Goal: Task Accomplishment & Management: Use online tool/utility

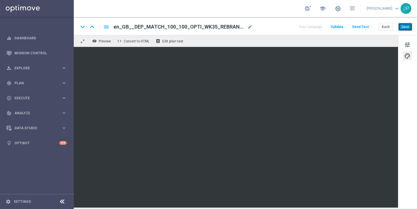
click at [405, 27] on button "Save" at bounding box center [405, 27] width 14 height 8
click at [409, 28] on button "Save" at bounding box center [405, 27] width 14 height 8
click at [42, 54] on link "Mission Control" at bounding box center [40, 53] width 52 height 15
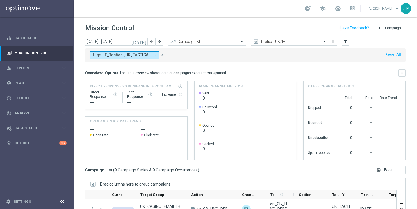
click at [160, 55] on icon "close" at bounding box center [162, 55] width 4 height 4
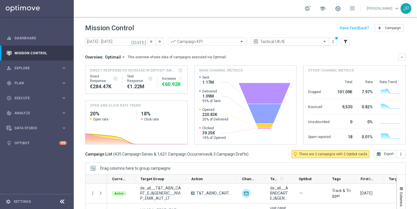
click at [325, 43] on span at bounding box center [324, 41] width 7 height 5
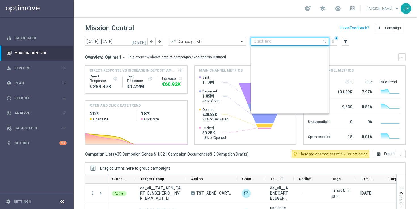
scroll to position [122, 0]
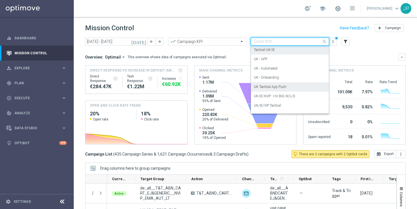
click at [353, 59] on div "Overview: Optimail arrow_drop_down This overview shows data of campaigns execut…" at bounding box center [241, 57] width 313 height 5
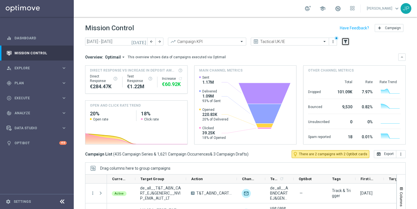
click at [347, 41] on icon "filter_alt" at bounding box center [345, 41] width 5 height 5
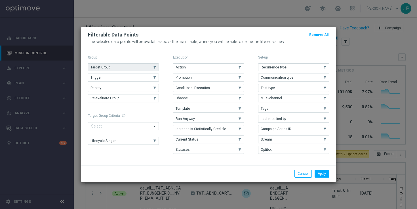
click at [156, 67] on use "button" at bounding box center [155, 67] width 4 height 4
click at [325, 174] on button "Apply" at bounding box center [321, 174] width 14 height 8
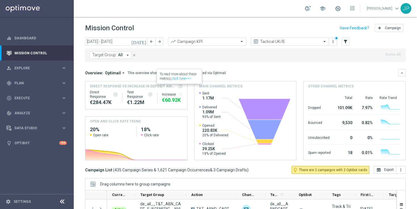
click at [125, 55] on icon "arrow_drop_down" at bounding box center [127, 55] width 5 height 5
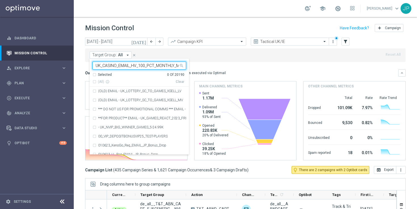
scroll to position [0, 10]
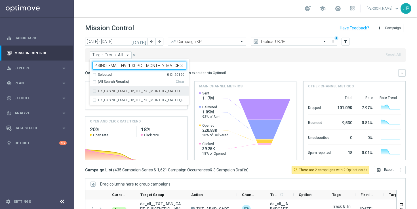
click at [149, 93] on div "UK_CASINO_EMAIL_HV_100_PCT_MONTHLY_MATCH" at bounding box center [139, 91] width 94 height 9
type input "UK_CASINO_EMAIL_HV_100_PCT_MONTHLY_MATCH"
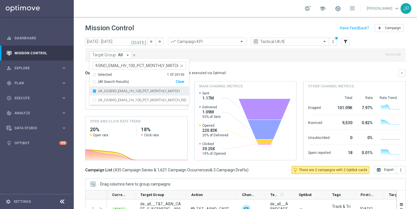
scroll to position [0, 0]
click at [263, 62] on mini-dashboard "Overview: Optimail arrow_drop_down This overview shows data of campaigns execut…" at bounding box center [245, 114] width 320 height 104
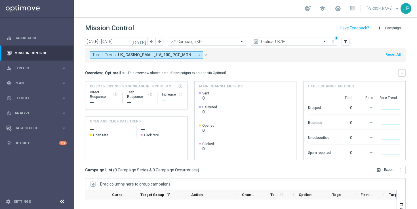
click at [144, 43] on icon "[DATE]" at bounding box center [138, 41] width 15 height 5
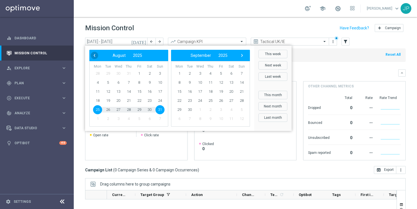
click at [92, 55] on span "‹" at bounding box center [94, 55] width 7 height 7
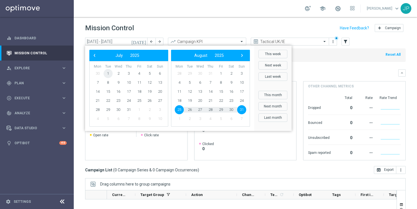
click at [107, 74] on span "1" at bounding box center [107, 73] width 9 height 9
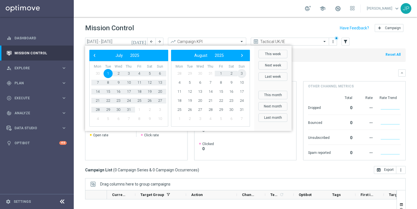
click at [240, 74] on span "3" at bounding box center [241, 73] width 9 height 9
type input "[DATE] - [DATE]"
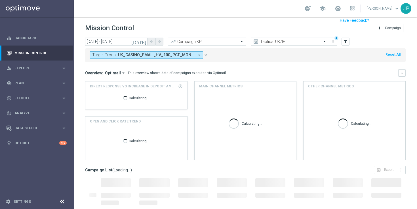
scroll to position [74, 0]
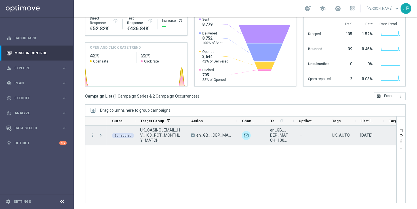
click at [102, 135] on span "Press SPACE to select this row." at bounding box center [100, 135] width 5 height 5
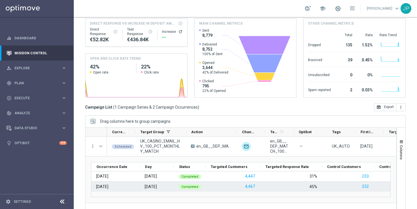
scroll to position [62, 0]
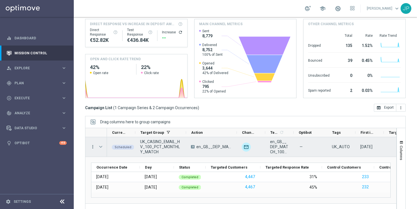
click at [92, 147] on icon "more_vert" at bounding box center [92, 147] width 5 height 5
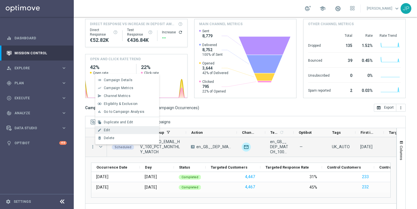
click at [125, 131] on div "Edit" at bounding box center [130, 130] width 53 height 4
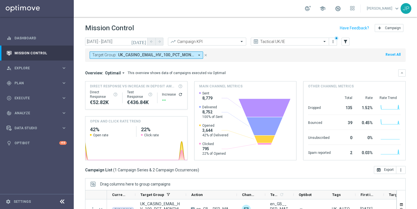
scroll to position [74, 0]
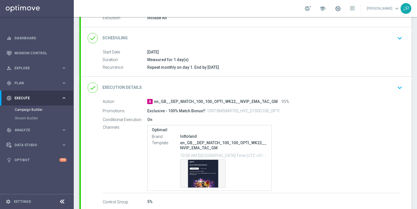
scroll to position [98, 0]
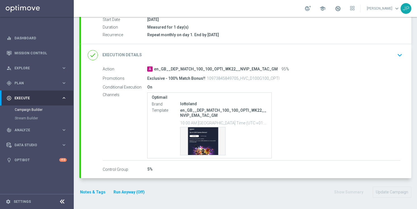
click at [379, 52] on div "done Execution Details keyboard_arrow_down" at bounding box center [246, 55] width 317 height 11
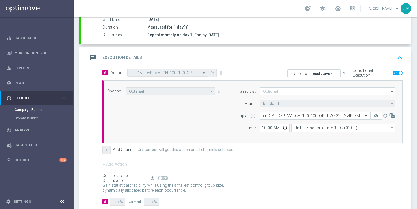
click at [300, 116] on input "text" at bounding box center [309, 116] width 93 height 5
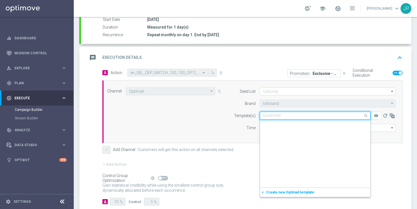
scroll to position [24052, 0]
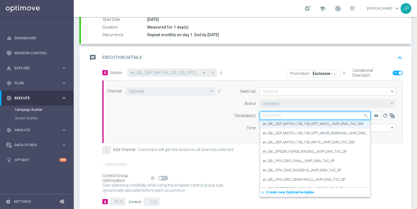
paste input "en_GB__DEP_MATCH_100_100_OPTI_WK35_REBRAND__NVIP_EMA_TAC_GM"
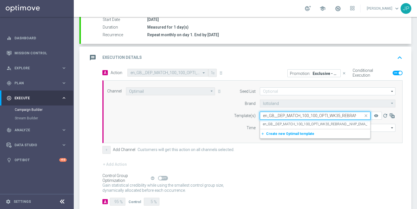
scroll to position [0, 0]
click at [317, 125] on label "en_GB__DEP_MATCH_100_100_OPTI_WK35_REBRAND__NVIP_EMA_TAC_GM" at bounding box center [322, 124] width 118 height 5
type input "en_GB__DEP_MATCH_100_100_OPTI_WK35_REBRAND__NVIP_EMA_TAC_GM"
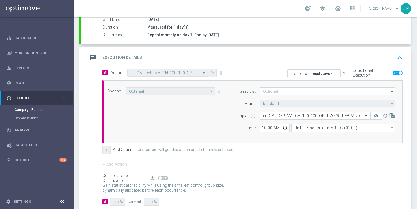
click at [321, 163] on div "+ Add Action" at bounding box center [252, 168] width 300 height 14
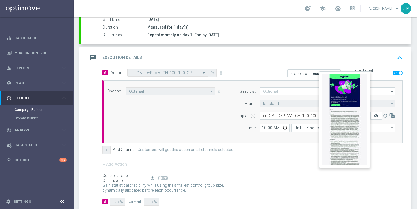
click at [375, 115] on icon "remove_red_eye" at bounding box center [376, 116] width 5 height 5
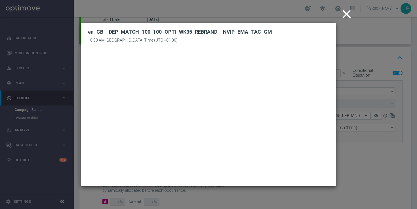
click at [346, 13] on icon "close" at bounding box center [346, 14] width 14 height 14
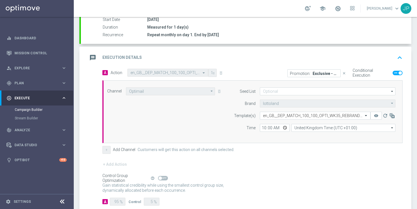
scroll to position [132, 0]
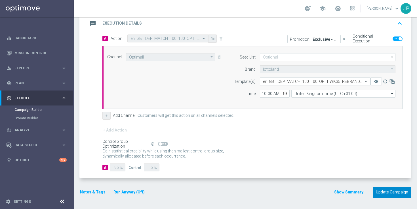
click at [387, 191] on button "Update Campaign" at bounding box center [392, 192] width 39 height 11
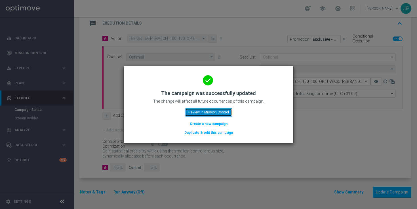
click at [227, 113] on button "Review in Mission Control" at bounding box center [208, 113] width 47 height 8
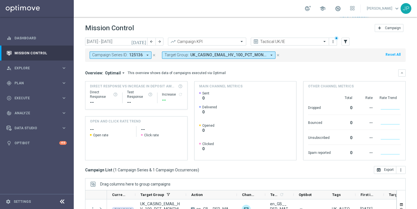
scroll to position [74, 0]
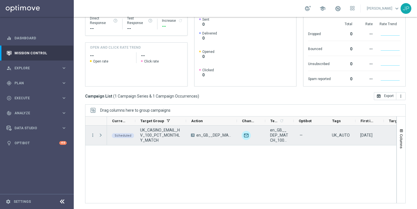
click at [101, 136] on span "Press SPACE to select this row." at bounding box center [100, 135] width 5 height 5
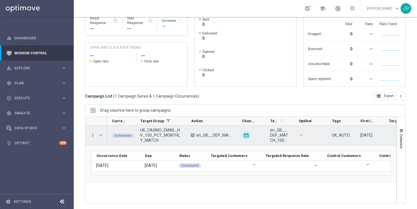
click at [93, 133] on icon "more_vert" at bounding box center [92, 135] width 5 height 5
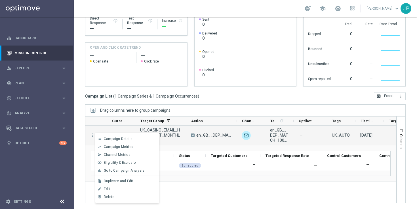
click at [255, 88] on mini-dashboard "Overview: Optimail arrow_drop_down This overview shows data of campaigns execut…" at bounding box center [245, 40] width 320 height 104
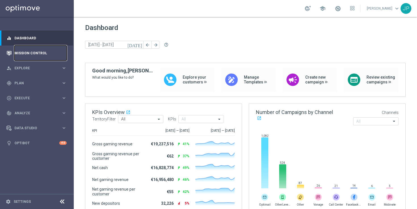
click at [42, 53] on link "Mission Control" at bounding box center [40, 53] width 52 height 15
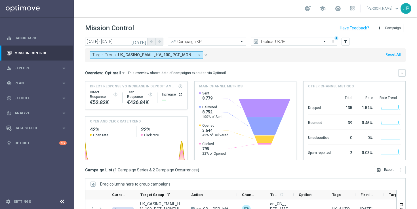
click at [143, 41] on icon "[DATE]" at bounding box center [138, 41] width 15 height 5
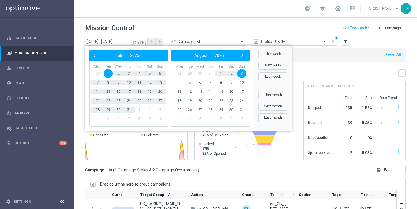
click at [110, 73] on span "1" at bounding box center [107, 73] width 9 height 9
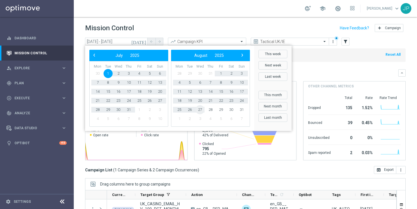
click at [201, 110] on span "27" at bounding box center [199, 109] width 9 height 9
type input "01 Jul 2025 - 27 Aug 2025"
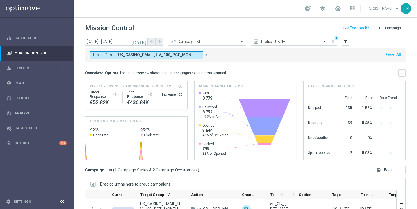
click at [205, 54] on icon "close" at bounding box center [206, 55] width 4 height 4
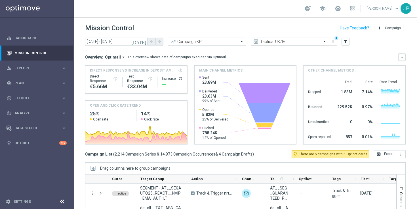
click at [325, 41] on span at bounding box center [324, 41] width 7 height 5
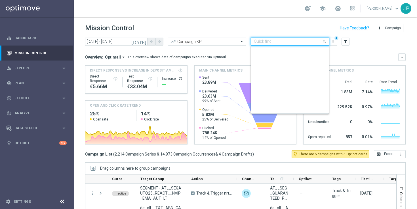
scroll to position [122, 0]
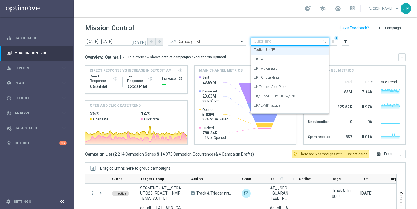
click at [365, 57] on div "Overview: Optimail arrow_drop_down This overview shows data of campaigns execut…" at bounding box center [241, 57] width 313 height 5
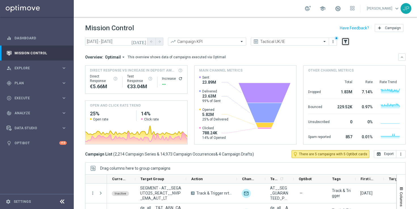
click at [345, 44] on icon "filter_alt" at bounding box center [345, 41] width 5 height 5
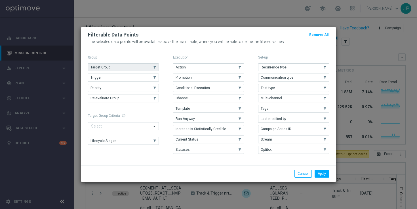
click at [155, 65] on button "Target Group" at bounding box center [123, 68] width 71 height 8
click at [326, 174] on button "Apply" at bounding box center [321, 174] width 14 height 8
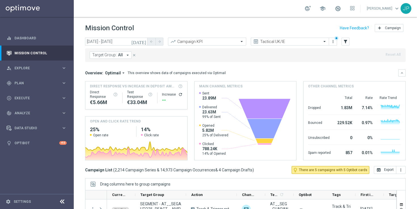
click at [124, 54] on button "Target Group: All arrow_drop_down" at bounding box center [111, 55] width 42 height 7
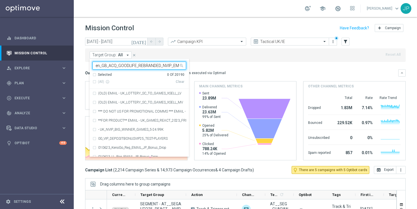
scroll to position [0, 19]
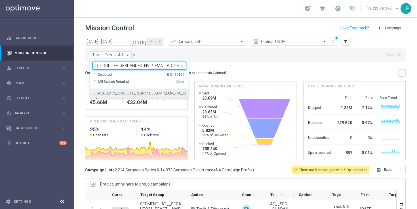
click at [135, 93] on label "en_GB_ACQ_GOODLIFE_REBRANDED_NVIP_EMA_TAC_GM" at bounding box center [142, 93] width 88 height 3
type input "en_GB_ACQ_GOODLIFE_REBRANDED_NVIP_EMA_TAC_GM"
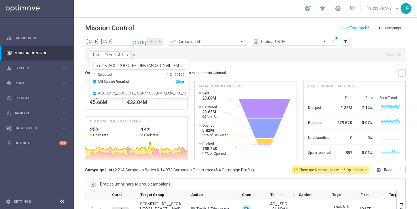
click at [232, 63] on mini-dashboard "Overview: Optimail arrow_drop_down This overview shows data of campaigns execut…" at bounding box center [245, 114] width 320 height 104
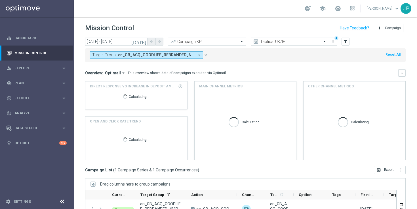
scroll to position [74, 0]
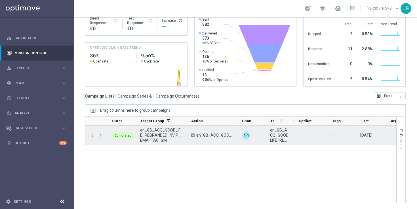
click at [99, 134] on span at bounding box center [100, 135] width 5 height 5
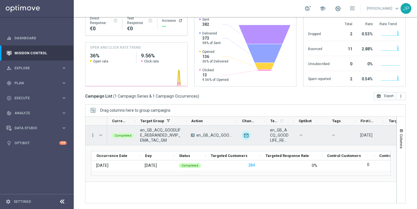
click at [92, 134] on icon "more_vert" at bounding box center [92, 135] width 5 height 5
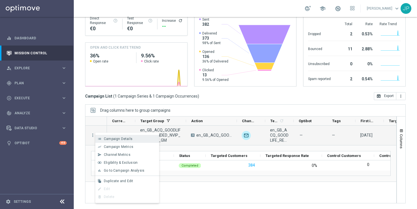
click at [114, 140] on span "Campaign Details" at bounding box center [118, 139] width 29 height 4
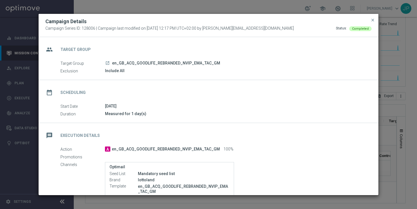
click at [184, 62] on span "en_GB_ACQ_GOODLIFE_REBRANDED_NVIP_EMA_TAC_GM" at bounding box center [166, 63] width 108 height 5
copy span "en_GB_ACQ_GOODLIFE_REBRANDED_NVIP_EMA_TAC_GM"
click at [274, 65] on div "launch en_GB_ACQ_GOODLIFE_REBRANDED_NVIP_EMA_TAC_GM" at bounding box center [236, 63] width 262 height 6
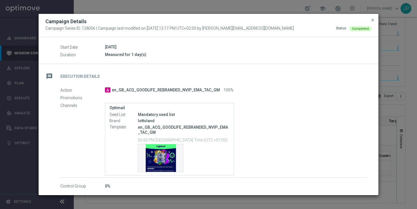
scroll to position [0, 0]
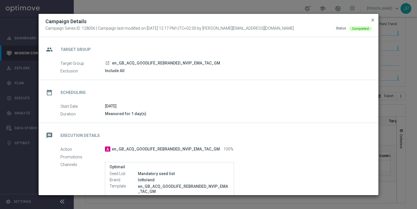
click at [373, 18] on span "close" at bounding box center [372, 20] width 5 height 5
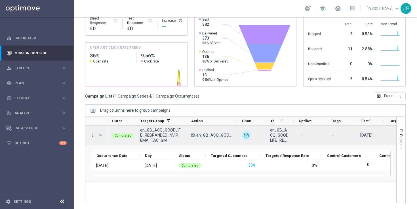
click at [92, 136] on icon "more_vert" at bounding box center [92, 135] width 5 height 5
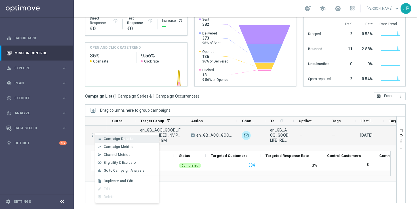
click at [118, 140] on span "Campaign Details" at bounding box center [118, 139] width 29 height 4
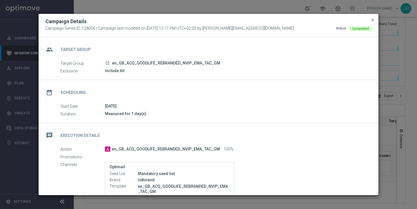
scroll to position [59, 0]
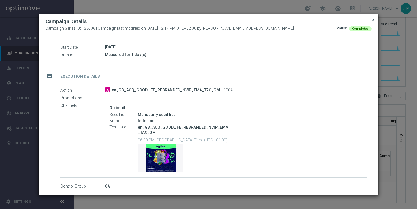
click at [373, 19] on span "close" at bounding box center [372, 20] width 5 height 5
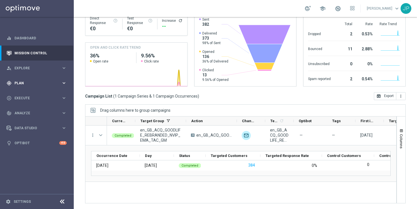
click at [57, 83] on span "Plan" at bounding box center [37, 83] width 47 height 3
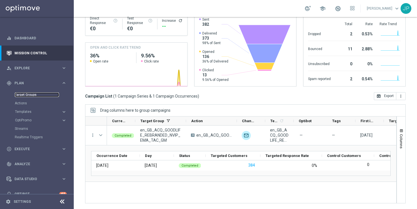
click at [51, 94] on link "Target Groups" at bounding box center [37, 95] width 44 height 5
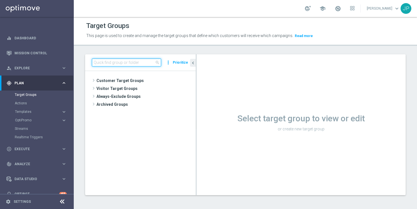
click at [112, 64] on input at bounding box center [126, 63] width 69 height 8
paste input "en_GB_ACQ_GOODLIFE_REBRANDED_NVIP_EMA_TAC_GM"
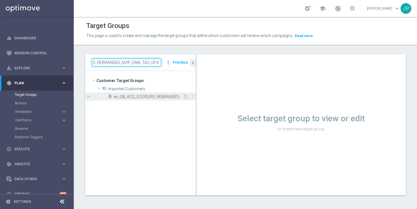
type input "en_GB_ACQ_GOODLIFE_REBRANDED_NVIP_EMA_TAC_GM"
click at [163, 97] on span "en_GB_ACQ_GOODLIFE_REBRANDED_NVIP_EMA_TAC_GM" at bounding box center [148, 97] width 69 height 5
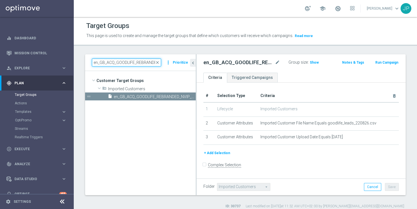
click at [138, 63] on input "en_GB_ACQ_GOODLIFE_REBRANDED_NVIP_EMA_TAC_GM" at bounding box center [126, 63] width 69 height 8
click at [160, 62] on span "close" at bounding box center [157, 62] width 5 height 5
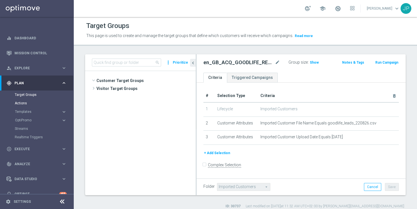
scroll to position [196, 0]
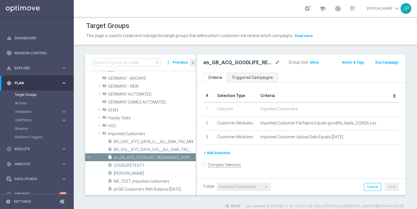
click at [65, 83] on icon "keyboard_arrow_right" at bounding box center [63, 83] width 5 height 5
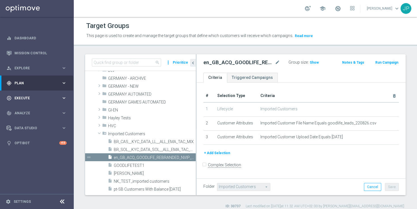
click at [53, 98] on span "Execute" at bounding box center [37, 98] width 47 height 3
click at [54, 81] on div "gps_fixed Plan" at bounding box center [34, 83] width 55 height 5
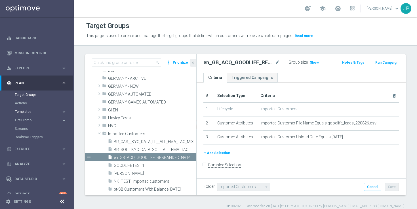
click at [29, 113] on span "Templates" at bounding box center [35, 111] width 41 height 3
click at [41, 146] on link "Embedded Messaging" at bounding box center [38, 146] width 41 height 5
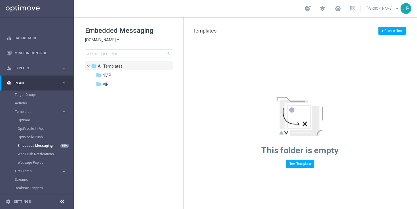
click at [119, 40] on icon "arrow_drop_down" at bounding box center [118, 39] width 5 height 5
click at [113, 59] on div "Lottoland" at bounding box center [106, 60] width 43 height 7
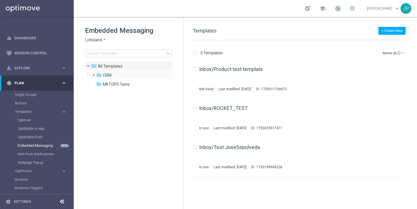
click at [93, 73] on span at bounding box center [92, 72] width 3 height 2
click at [99, 92] on span at bounding box center [98, 91] width 3 height 2
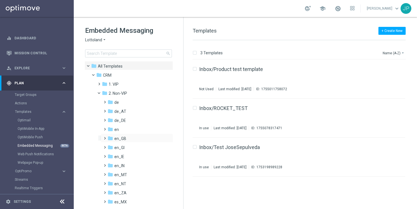
click at [104, 137] on span at bounding box center [103, 136] width 3 height 2
click at [128, 158] on span "TAC en_GB" at bounding box center [130, 157] width 20 height 5
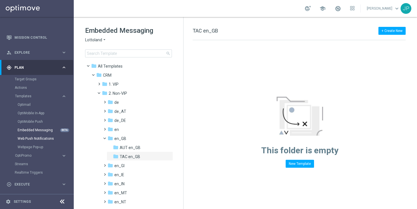
scroll to position [20, 0]
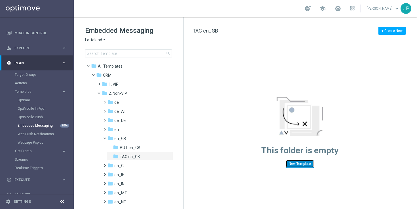
click at [304, 163] on button "New Template" at bounding box center [299, 164] width 28 height 8
click at [43, 135] on link "Web Push Notifications" at bounding box center [38, 134] width 41 height 5
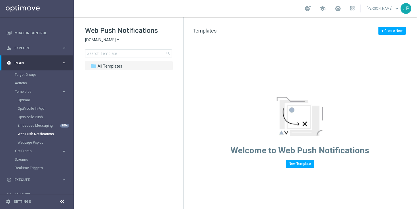
click at [120, 40] on icon "arrow_drop_down" at bounding box center [118, 39] width 5 height 5
click at [116, 61] on div "Lottoland" at bounding box center [106, 60] width 43 height 7
click at [136, 66] on div "folder All Templates" at bounding box center [126, 66] width 70 height 7
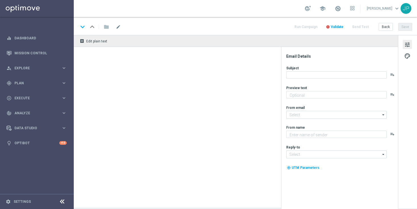
type textarea "Something from us, on us!"
type textarea "Lottoland"
type input "[EMAIL_ADDRESS][DOMAIN_NAME]"
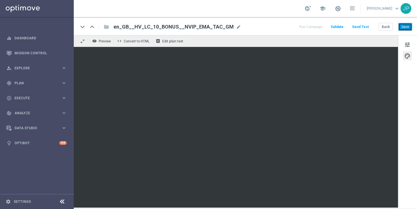
click at [410, 25] on button "Save" at bounding box center [405, 27] width 14 height 8
click at [175, 41] on span "Edit plain text" at bounding box center [172, 41] width 21 height 4
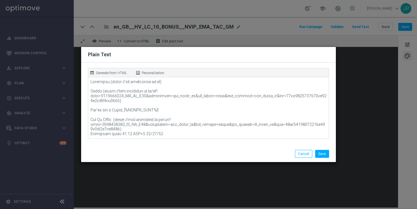
click at [115, 73] on p "Generate from HTML" at bounding box center [111, 73] width 31 height 5
click at [320, 154] on button "Save" at bounding box center [322, 154] width 14 height 8
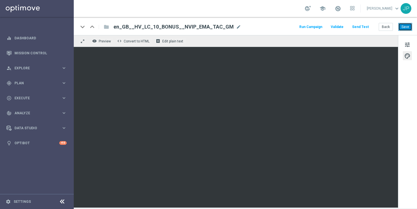
click at [409, 29] on button "Save" at bounding box center [405, 27] width 14 height 8
click at [236, 27] on span "mode_edit" at bounding box center [238, 26] width 5 height 5
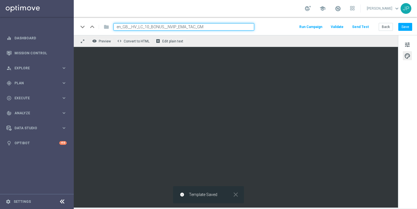
click at [270, 16] on div "school James Parr keyboard_arrow_down JP" at bounding box center [245, 8] width 343 height 17
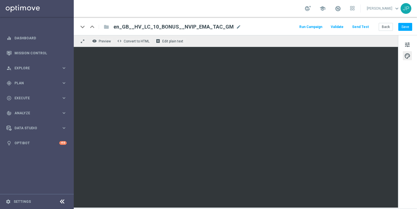
click at [361, 27] on button "Send Test" at bounding box center [360, 27] width 18 height 8
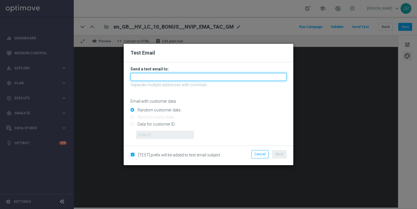
click at [191, 77] on input "text" at bounding box center [208, 77] width 156 height 8
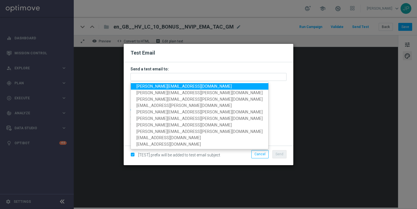
click at [154, 86] on span "nikola.misotova@lottoland.com" at bounding box center [183, 86] width 95 height 5
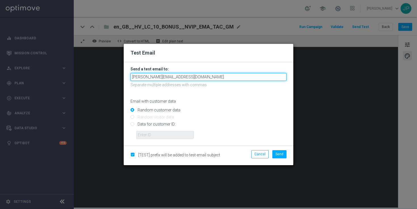
click at [211, 76] on input "nikola.misotova@lottoland.com" at bounding box center [208, 77] width 156 height 8
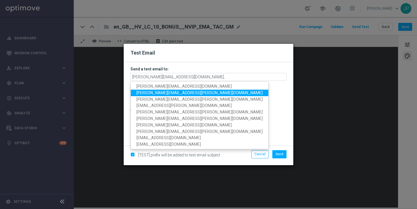
click at [177, 92] on span "james.parr@lottoland.com" at bounding box center [199, 93] width 126 height 5
type input "nikola.misotova@lottoland.com,james.parr@lottoland.com"
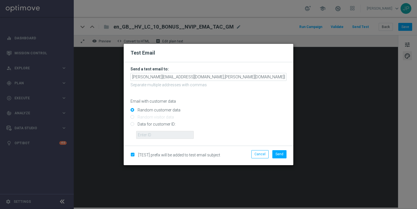
click at [164, 124] on input "Data for customer ID:" at bounding box center [208, 127] width 156 height 8
radio input "true"
click at [167, 136] on input "text" at bounding box center [165, 135] width 58 height 8
paste input "223901476"
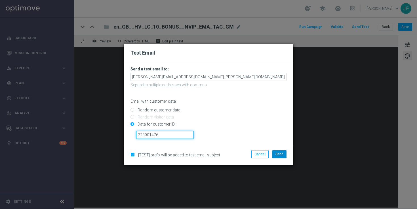
type input "223901476"
click at [279, 155] on span "Send" at bounding box center [279, 155] width 8 height 4
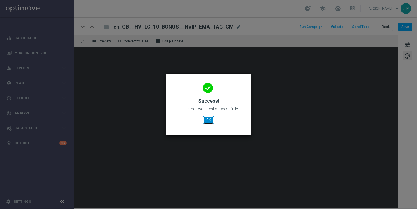
click at [212, 122] on button "OK" at bounding box center [208, 120] width 11 height 8
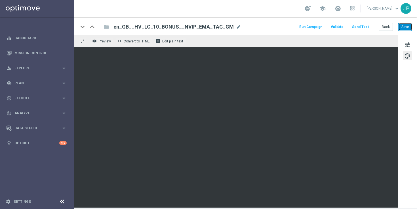
click at [409, 29] on button "Save" at bounding box center [405, 27] width 14 height 8
